Goal: Find specific page/section: Find specific page/section

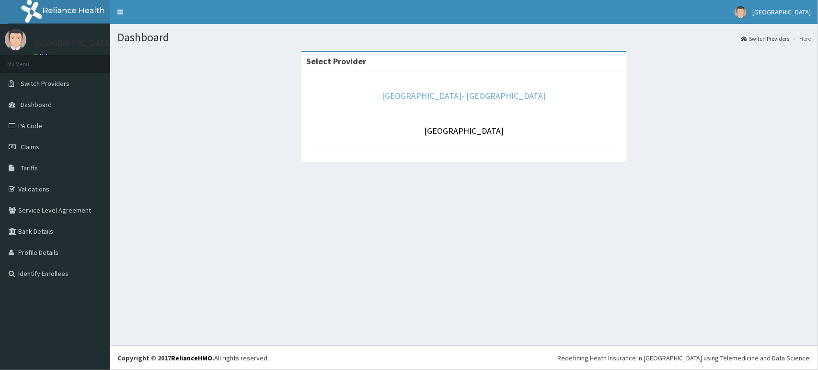
click at [481, 95] on link "[GEOGRAPHIC_DATA]- [GEOGRAPHIC_DATA]" at bounding box center [464, 95] width 164 height 11
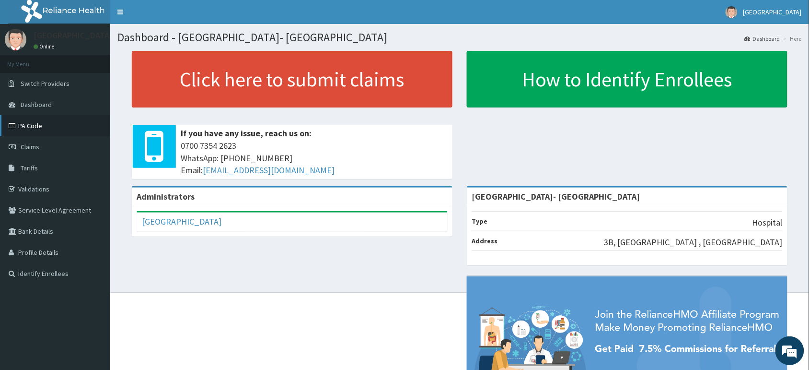
click at [32, 125] on link "PA Code" at bounding box center [55, 125] width 110 height 21
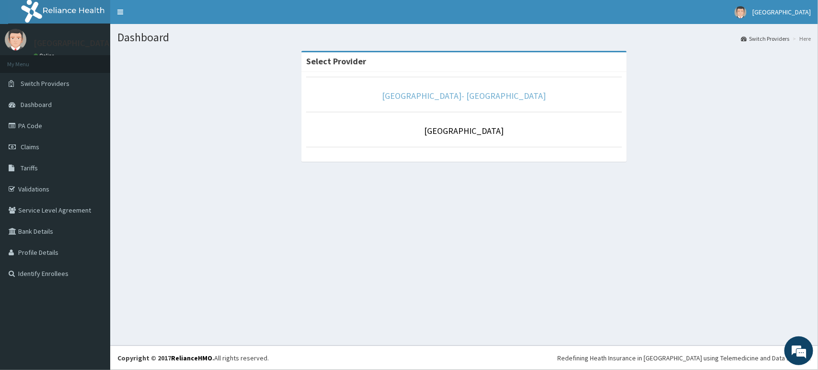
click at [469, 96] on link "[GEOGRAPHIC_DATA]- [GEOGRAPHIC_DATA]" at bounding box center [464, 95] width 164 height 11
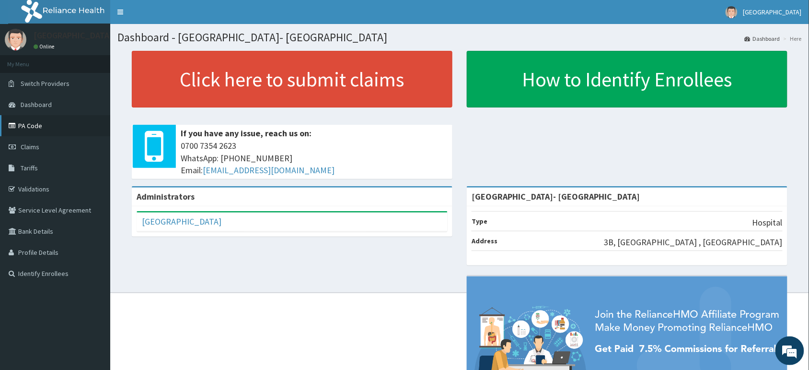
click at [42, 127] on link "PA Code" at bounding box center [55, 125] width 110 height 21
